Goal: Task Accomplishment & Management: Use online tool/utility

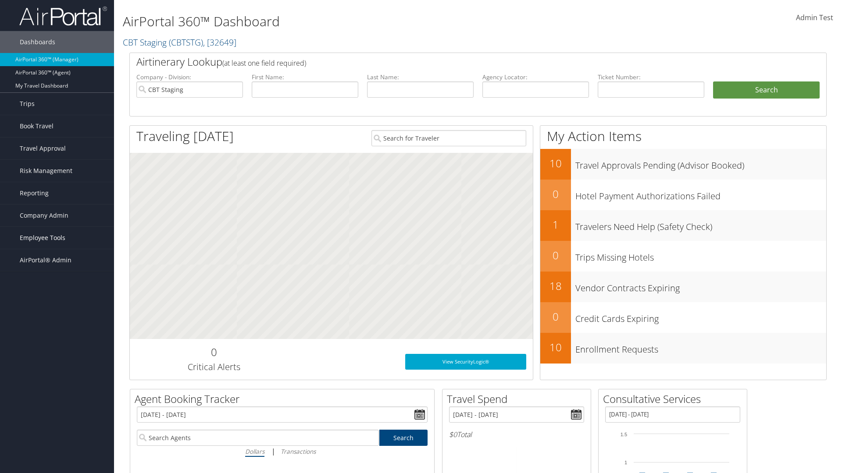
click at [57, 238] on span "Employee Tools" at bounding box center [43, 238] width 46 height 22
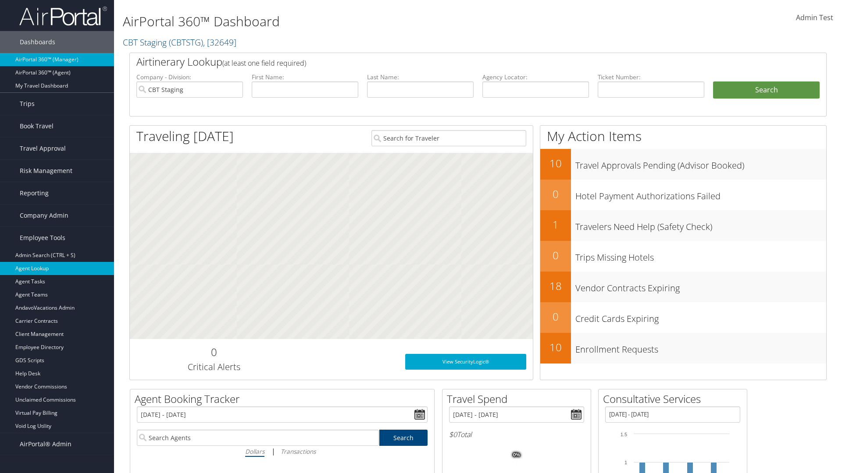
click at [57, 269] on link "Agent Lookup" at bounding box center [57, 268] width 114 height 13
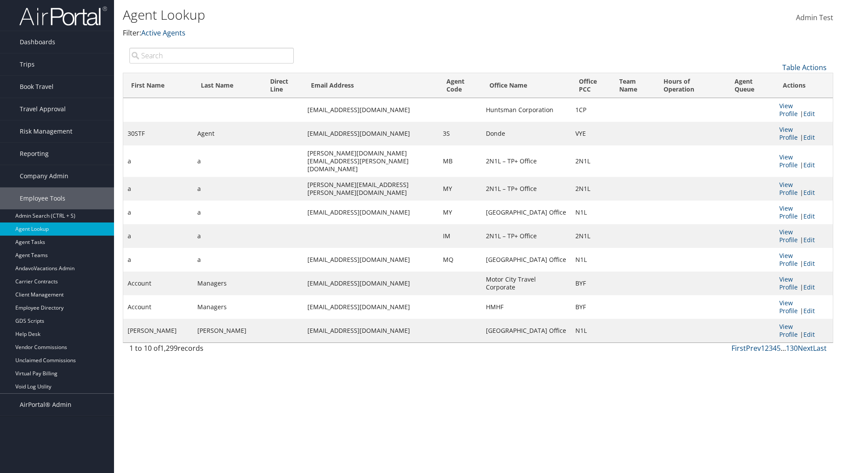
click at [211, 55] on input "search" at bounding box center [211, 56] width 164 height 16
type input "30STF"
